Goal: Transaction & Acquisition: Purchase product/service

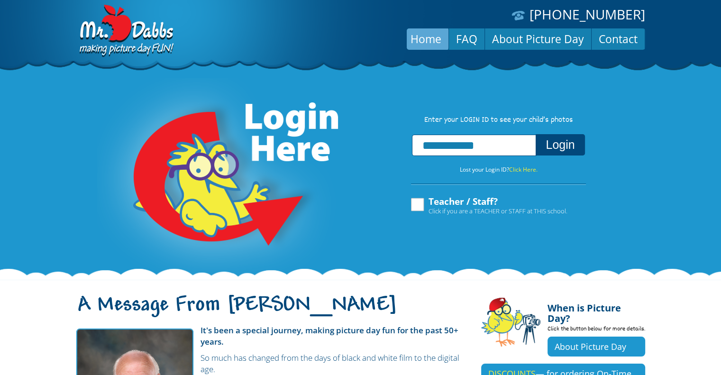
type input "**********"
click at [536, 134] on button "Login" at bounding box center [560, 144] width 49 height 21
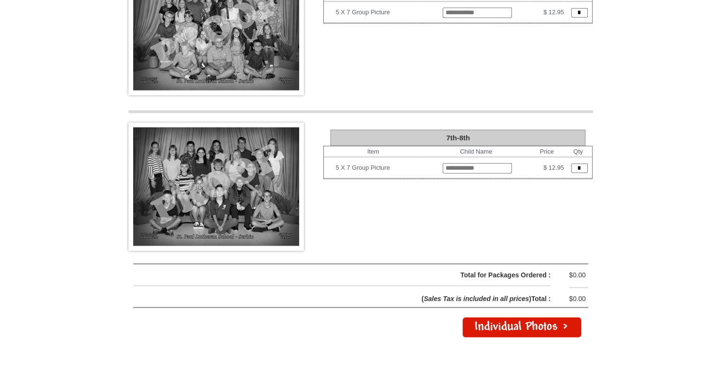
scroll to position [1952, 0]
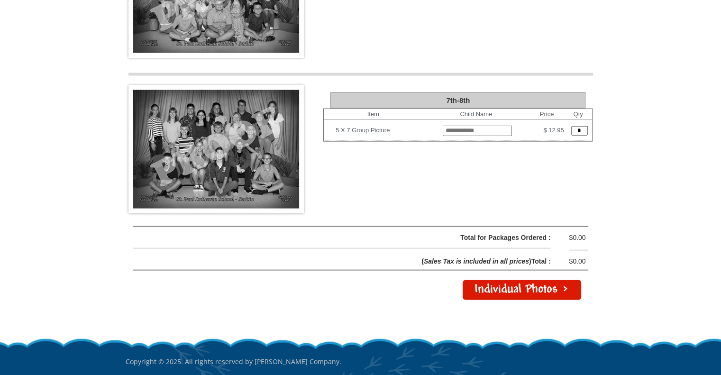
click at [534, 280] on link "Individual Photos >" at bounding box center [522, 290] width 119 height 20
